Goal: Submit feedback/report problem

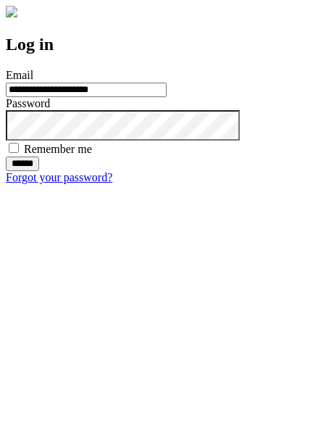
click at [39, 171] on input "******" at bounding box center [22, 164] width 33 height 14
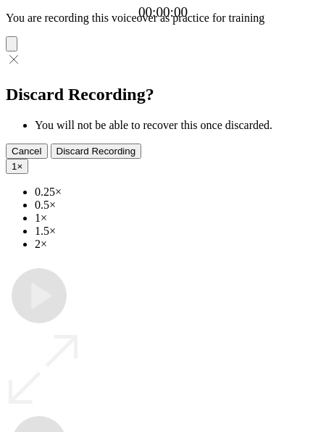
type input "**********"
